Goal: Find specific page/section: Find specific page/section

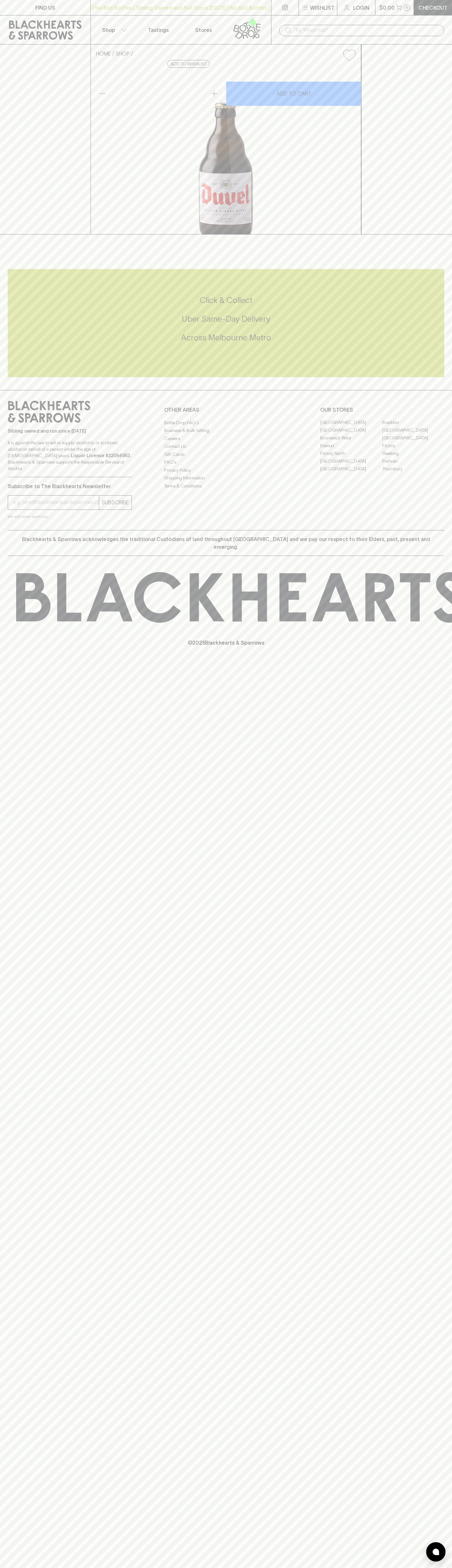
click at [34, 16] on link at bounding box center [45, 30] width 90 height 29
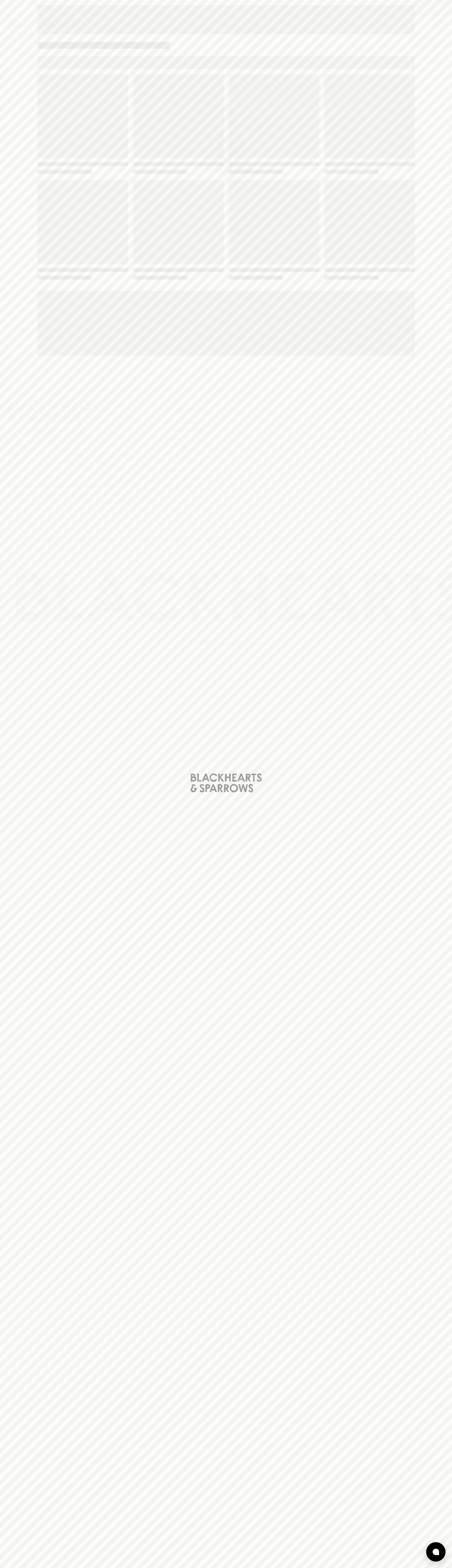
click at [443, 1560] on div "Loading" at bounding box center [226, 784] width 452 height 1568
click at [21, 1567] on html "FIND US | No Bad Bottles | Sibling Owned and Run Since 2006 | No Bad Bottles | …" at bounding box center [226, 784] width 452 height 1568
click at [15, 778] on div "Loading" at bounding box center [226, 784] width 452 height 1568
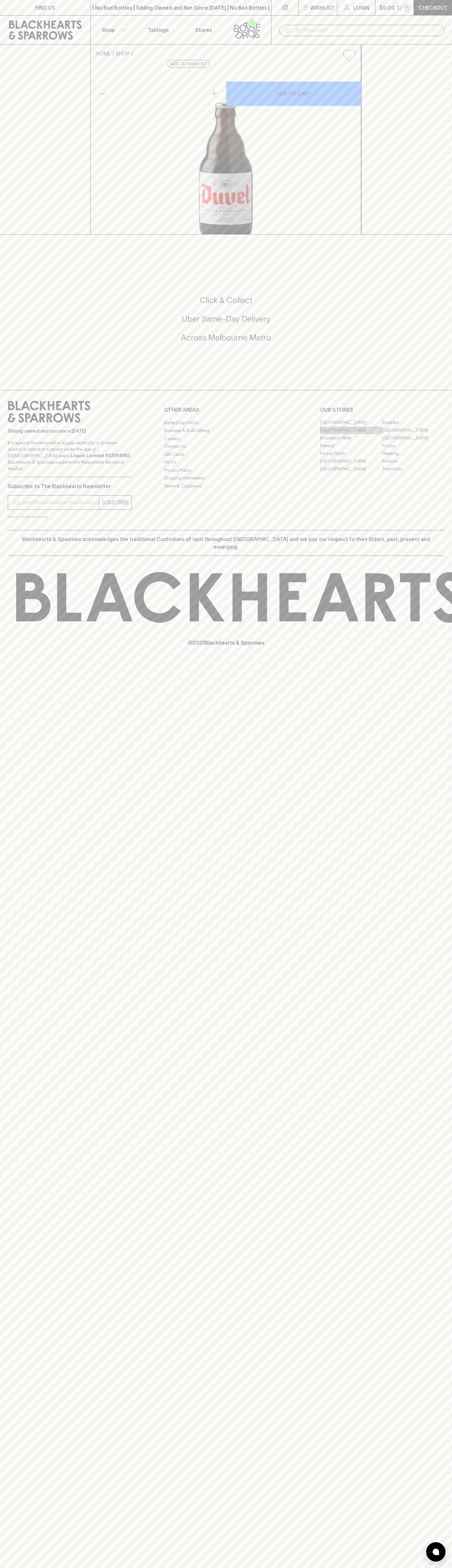
click at [351, 434] on link "[GEOGRAPHIC_DATA]" at bounding box center [351, 430] width 62 height 8
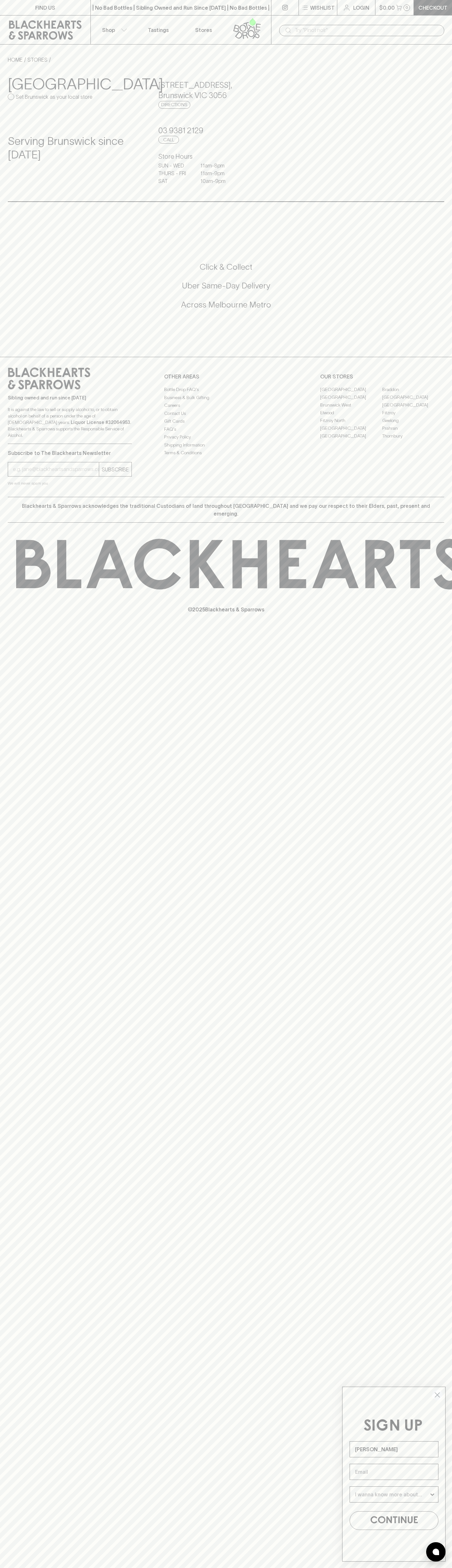
type input "John Smith"
